Goal: Task Accomplishment & Management: Manage account settings

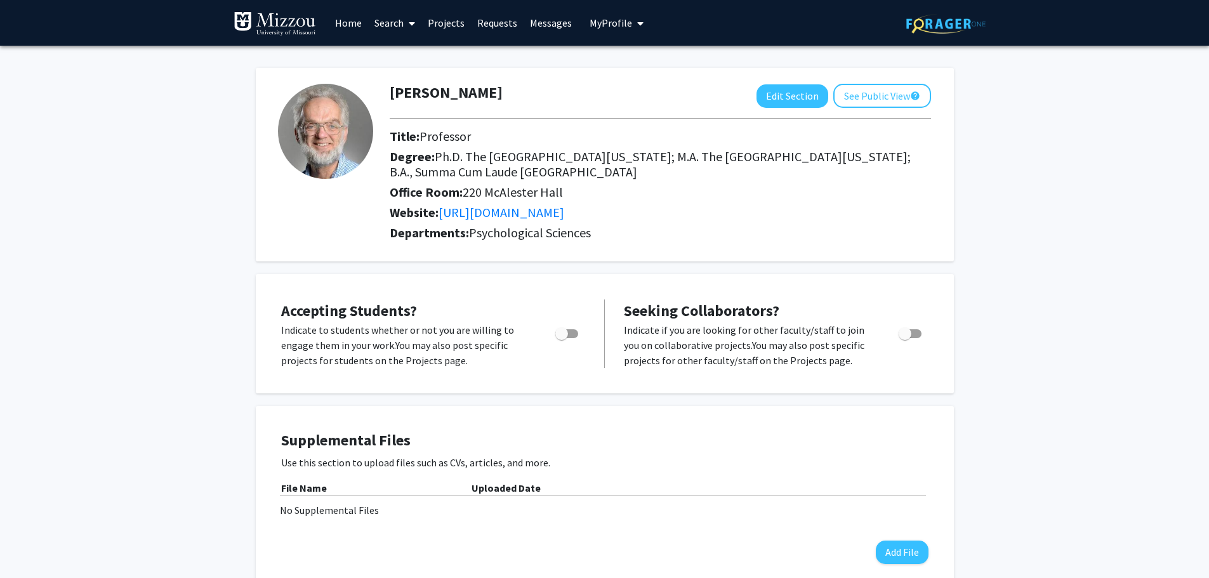
click at [914, 331] on span "Toggle" at bounding box center [909, 333] width 23 height 9
click at [905, 338] on input "Toggle" at bounding box center [904, 338] width 1 height 1
checkbox input "true"
click at [576, 331] on span "Toggle" at bounding box center [566, 333] width 23 height 9
click at [562, 338] on input "Would you like to permit student requests?" at bounding box center [561, 338] width 1 height 1
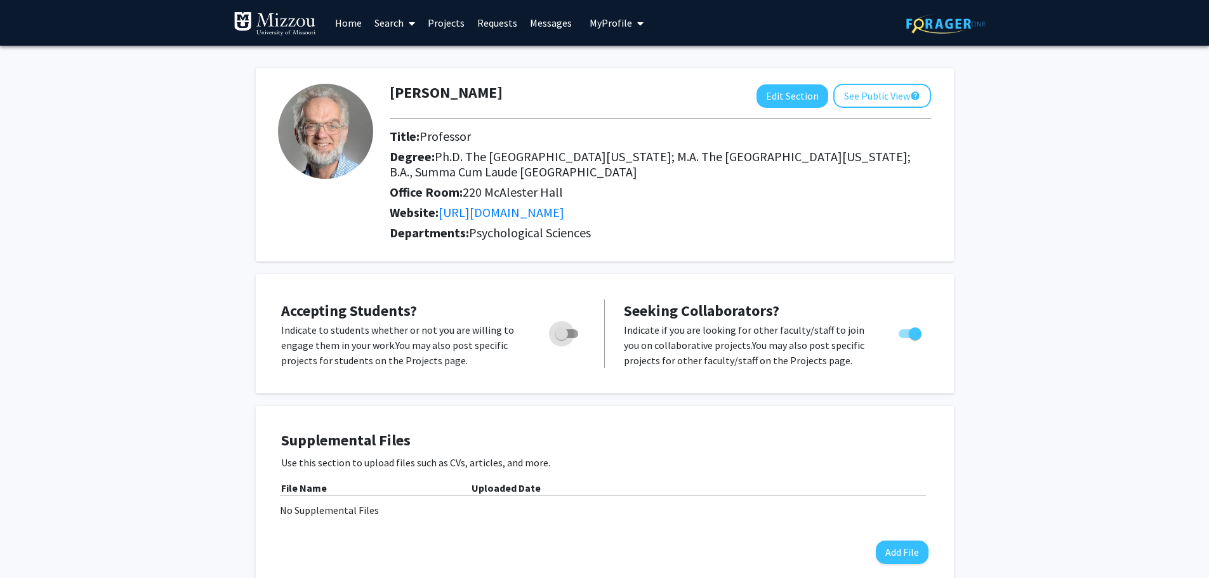
checkbox input "true"
